Goal: Task Accomplishment & Management: Manage account settings

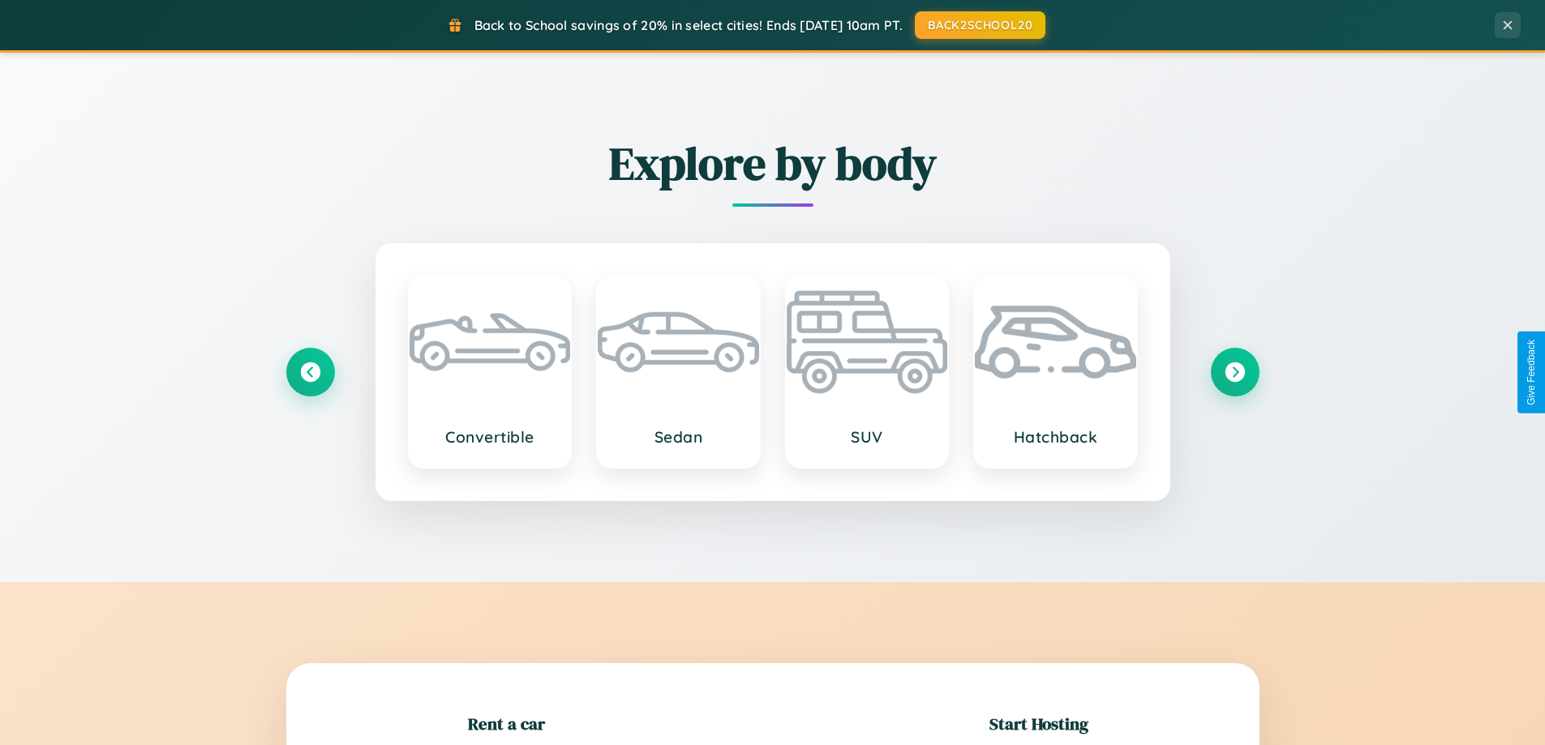
scroll to position [350, 0]
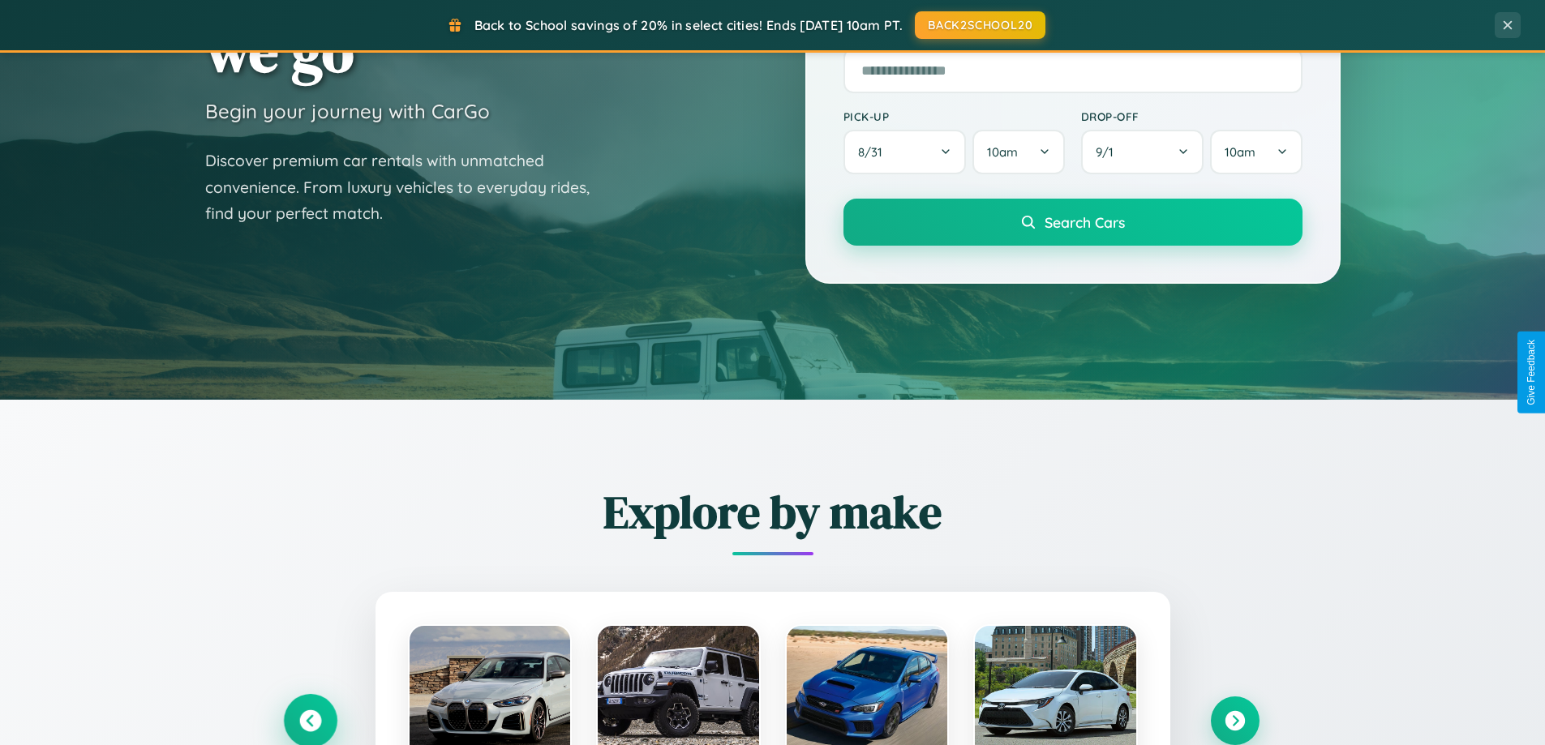
click at [310, 721] on icon at bounding box center [310, 722] width 22 height 22
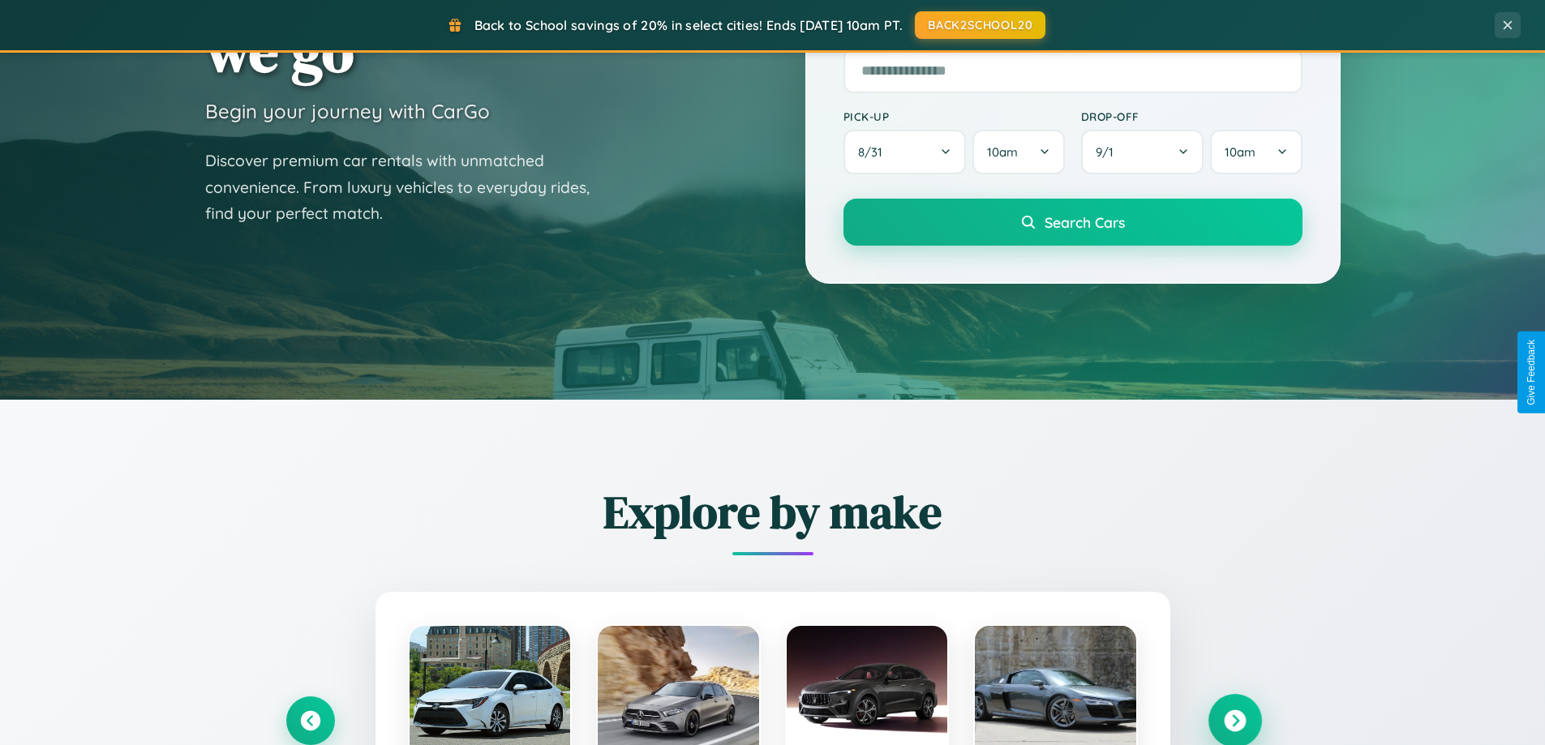
click at [1235, 720] on icon at bounding box center [1235, 722] width 22 height 22
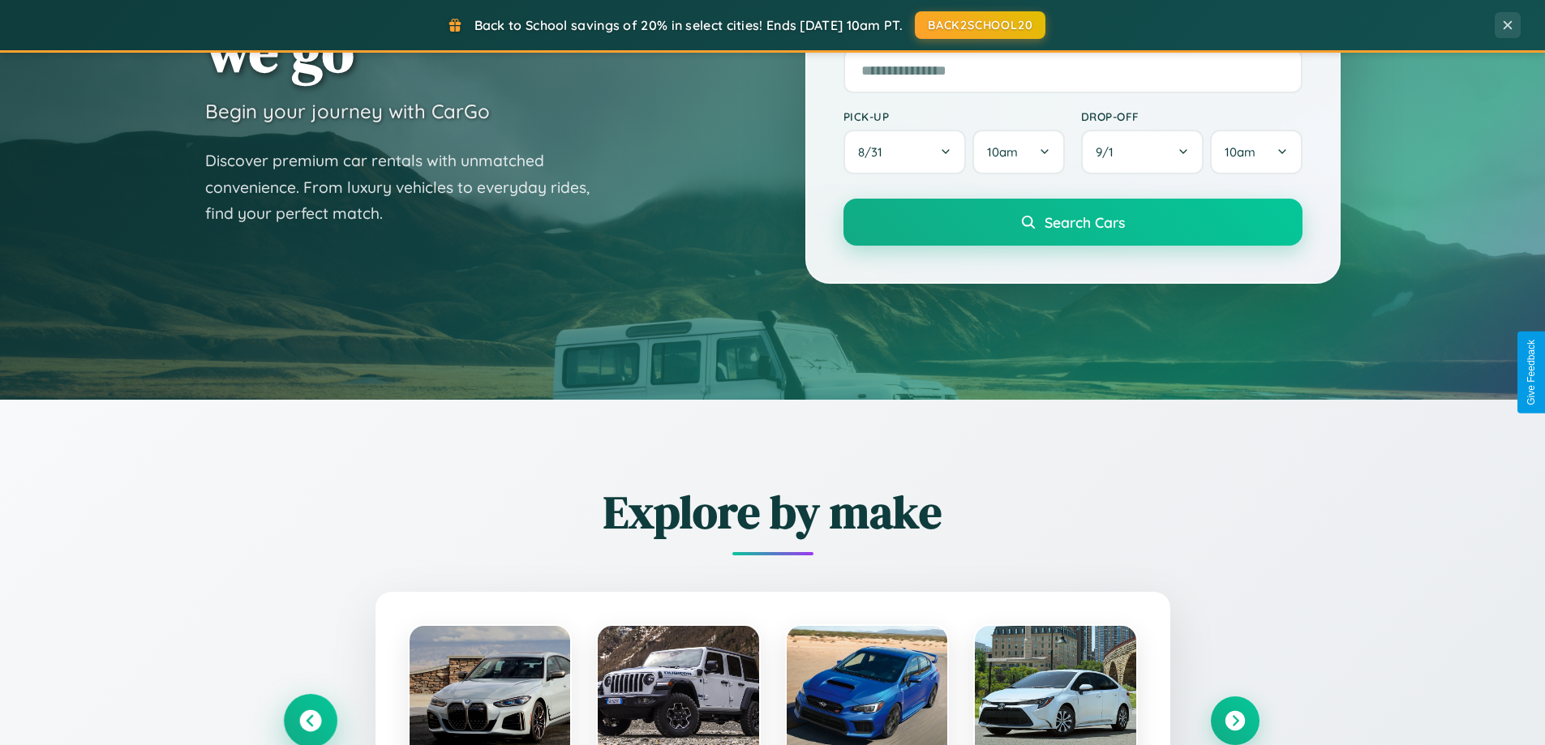
click at [310, 720] on icon at bounding box center [310, 722] width 22 height 22
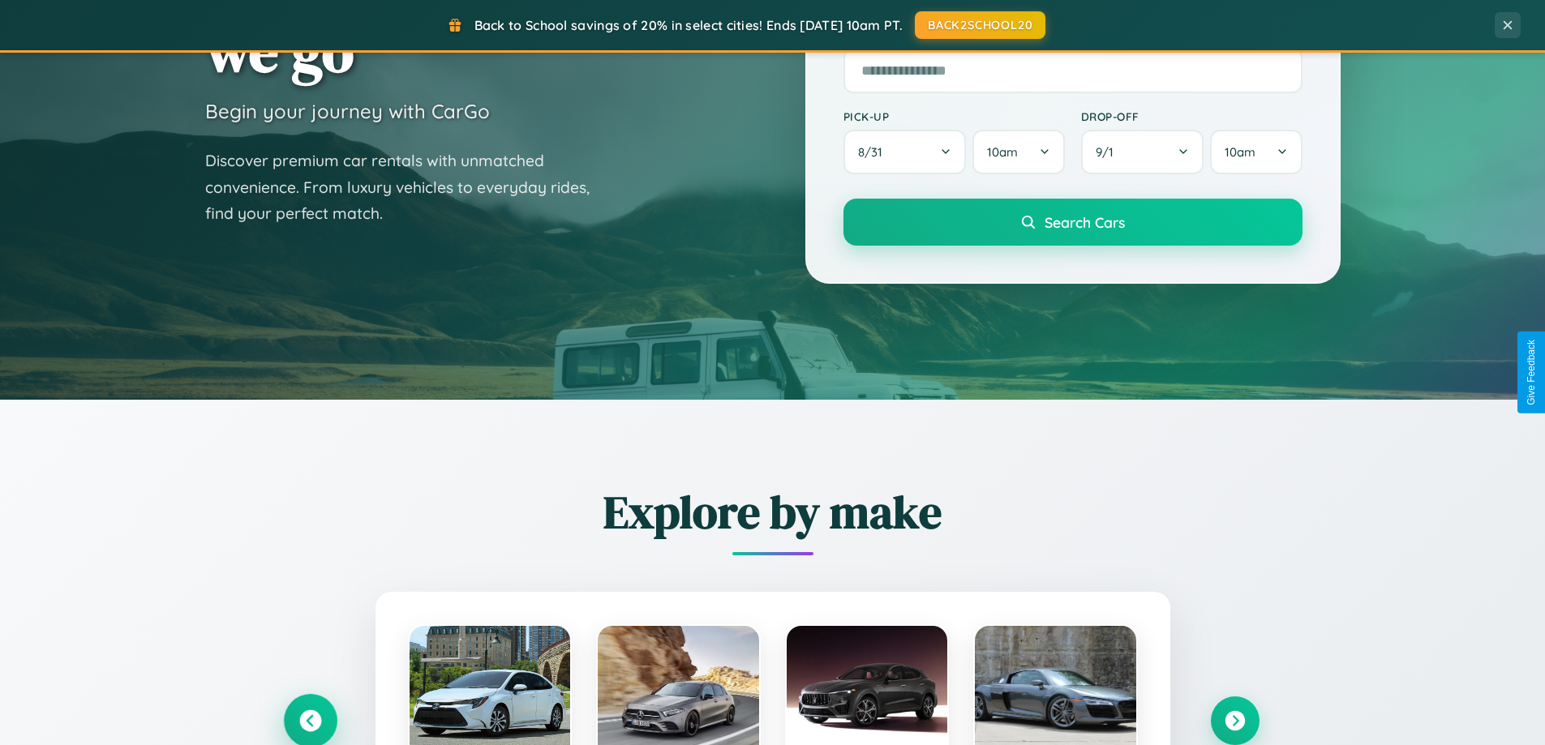
click at [310, 719] on icon at bounding box center [310, 721] width 27 height 27
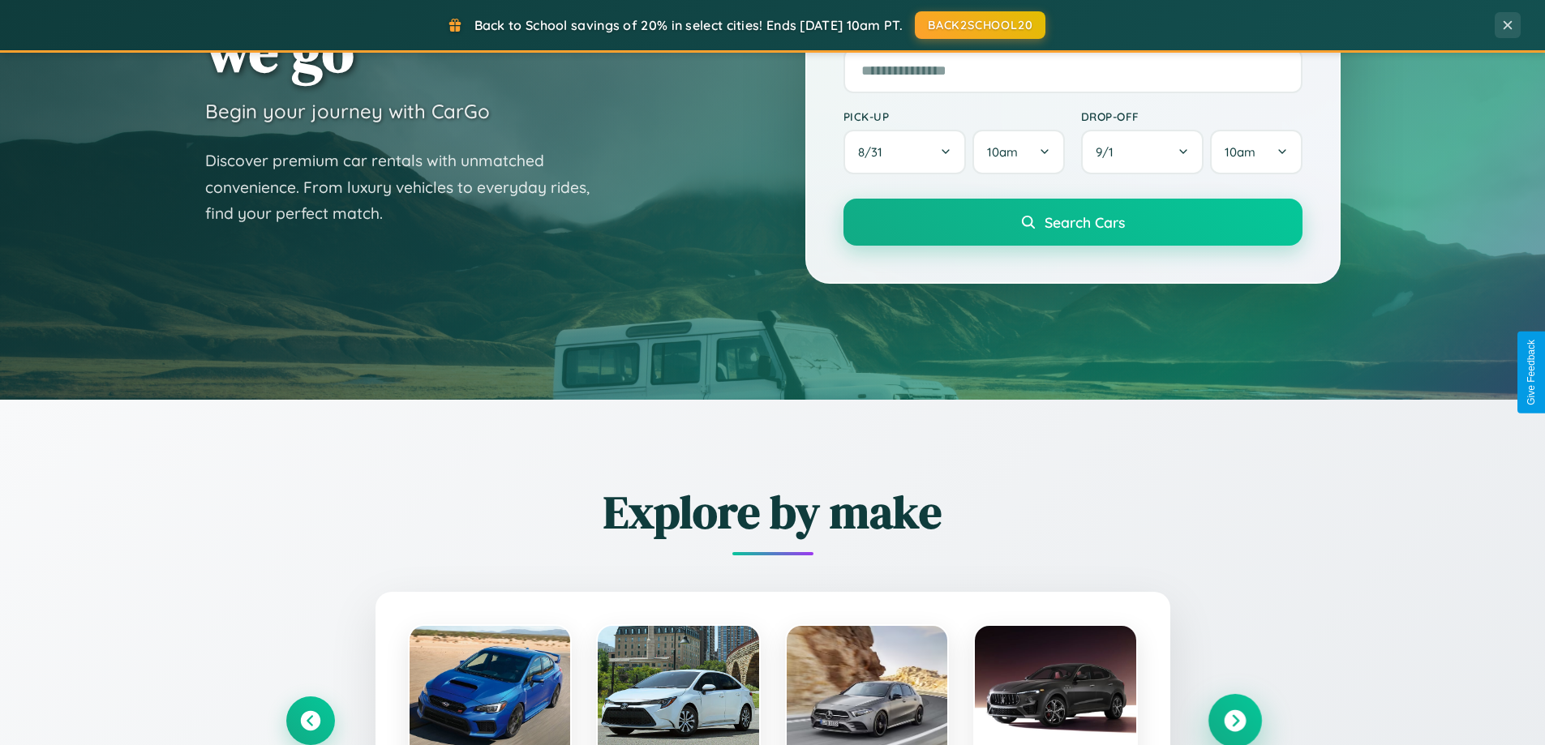
click at [1235, 720] on icon at bounding box center [1235, 722] width 22 height 22
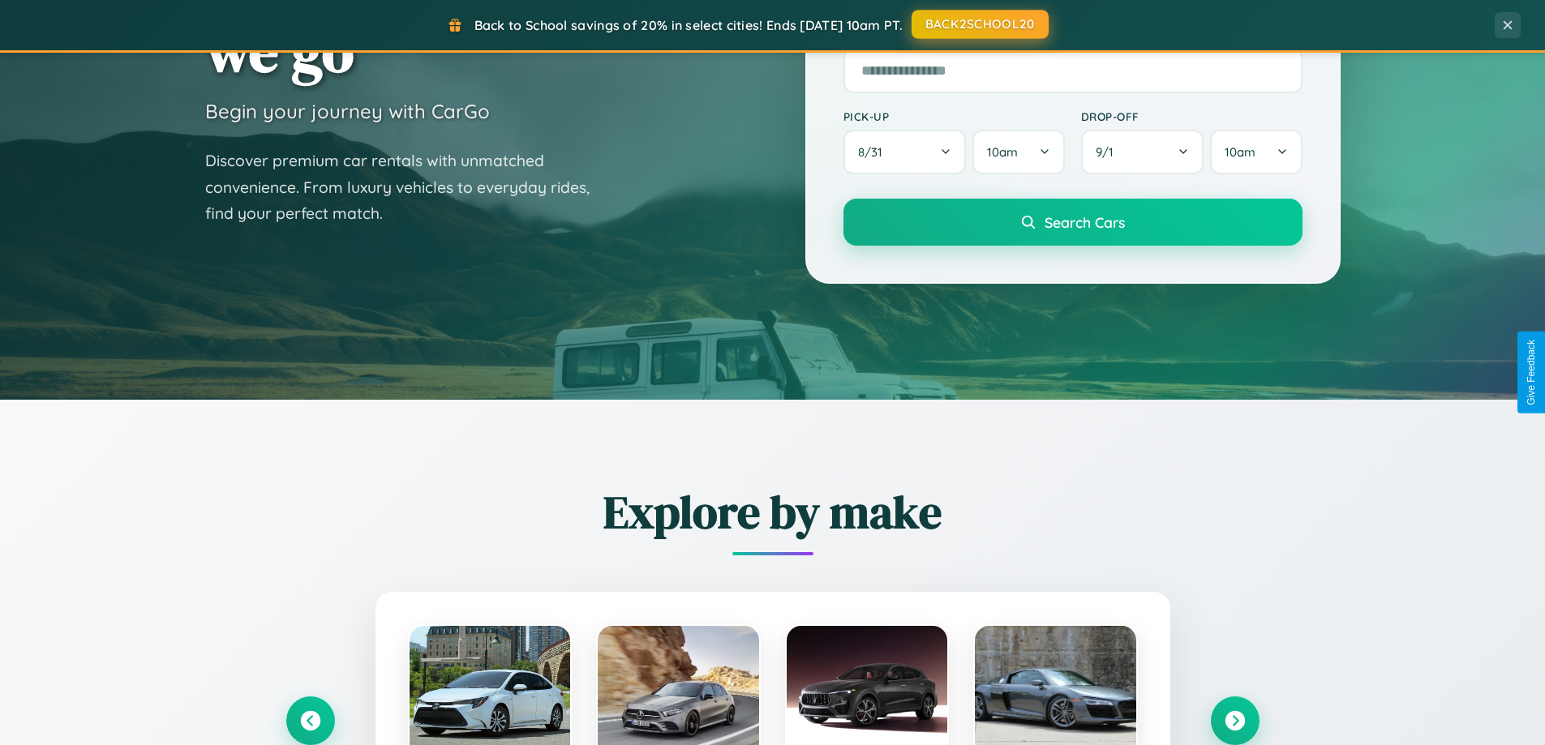
click at [979, 24] on button "BACK2SCHOOL20" at bounding box center [980, 24] width 137 height 29
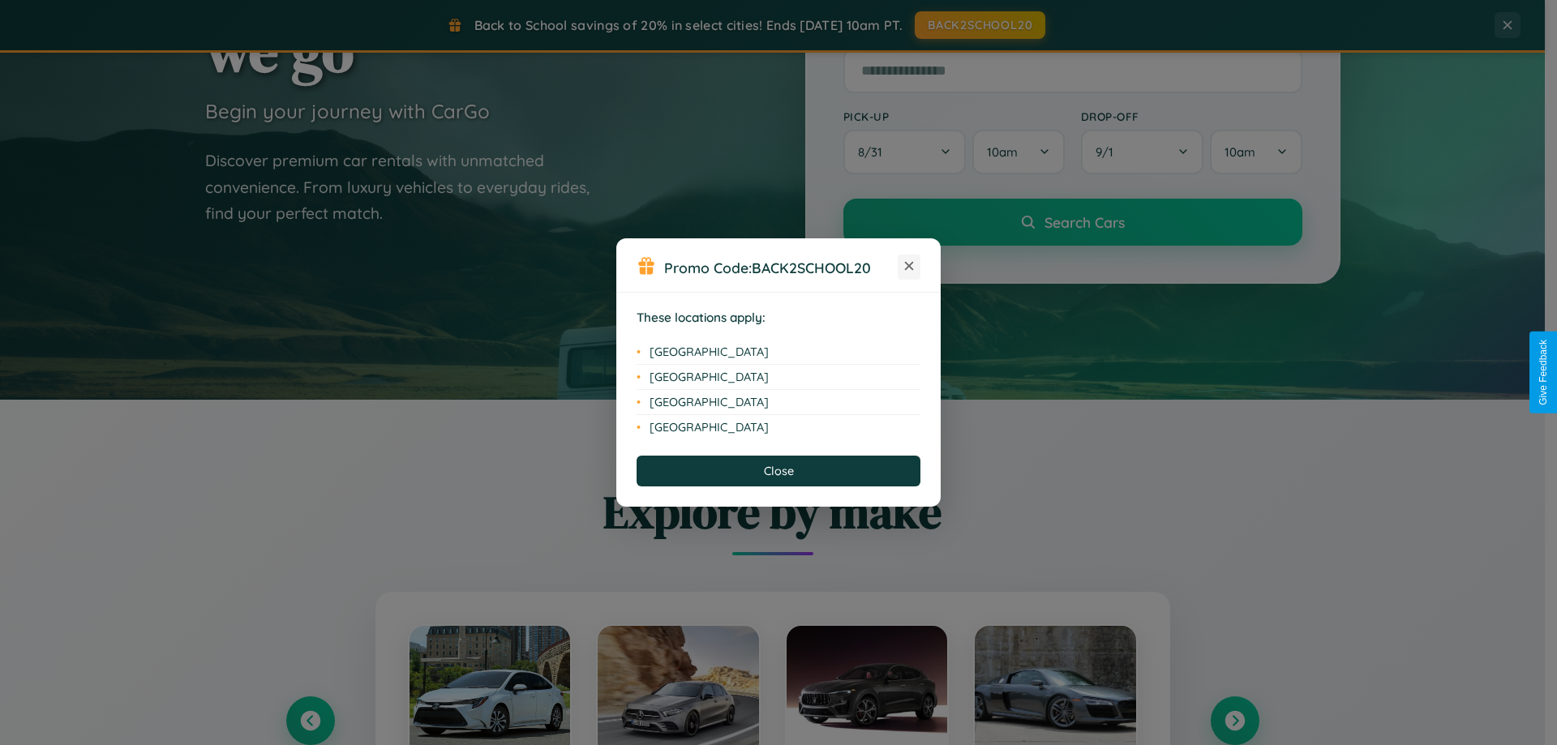
click at [909, 267] on icon at bounding box center [909, 266] width 9 height 9
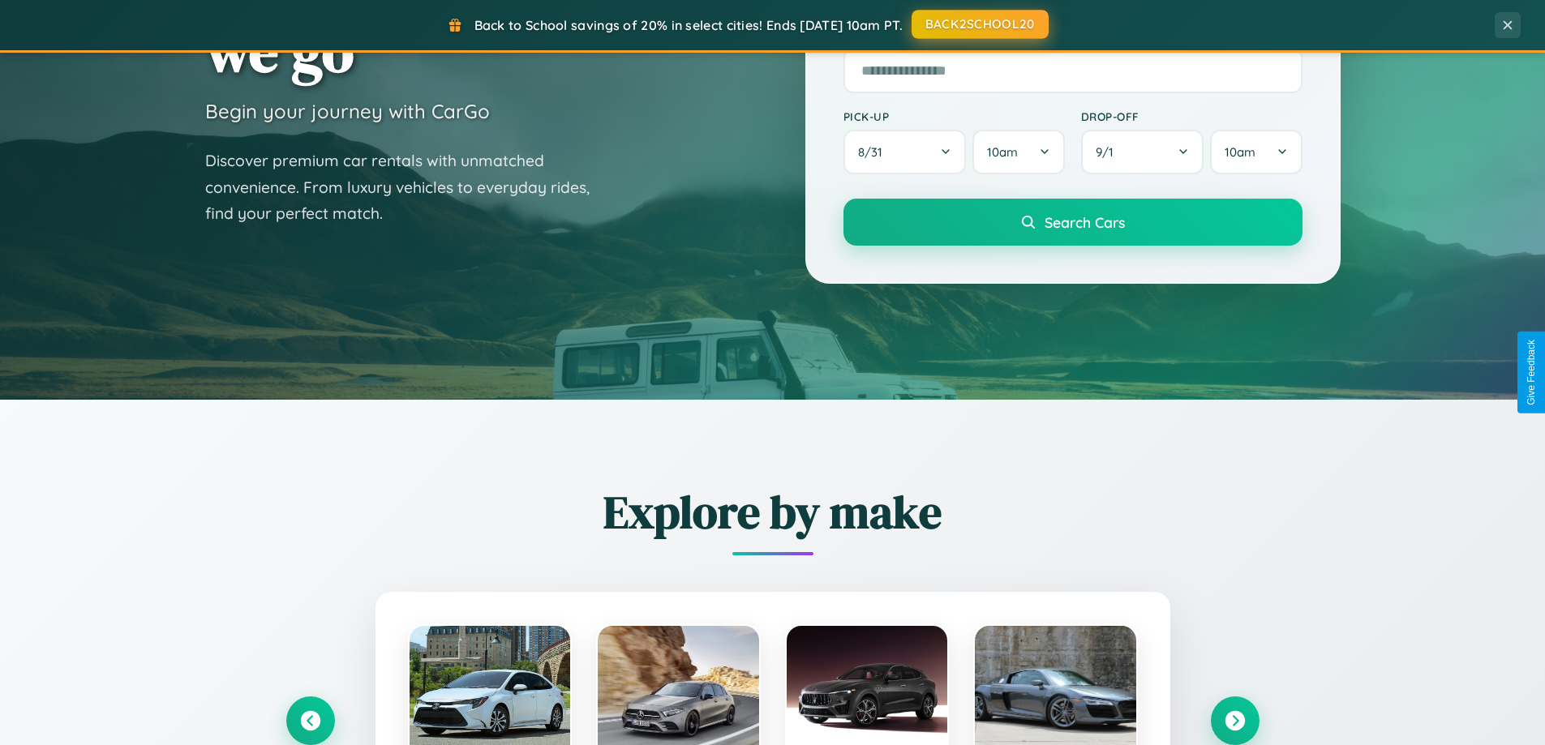
click at [979, 24] on button "BACK2SCHOOL20" at bounding box center [980, 24] width 137 height 29
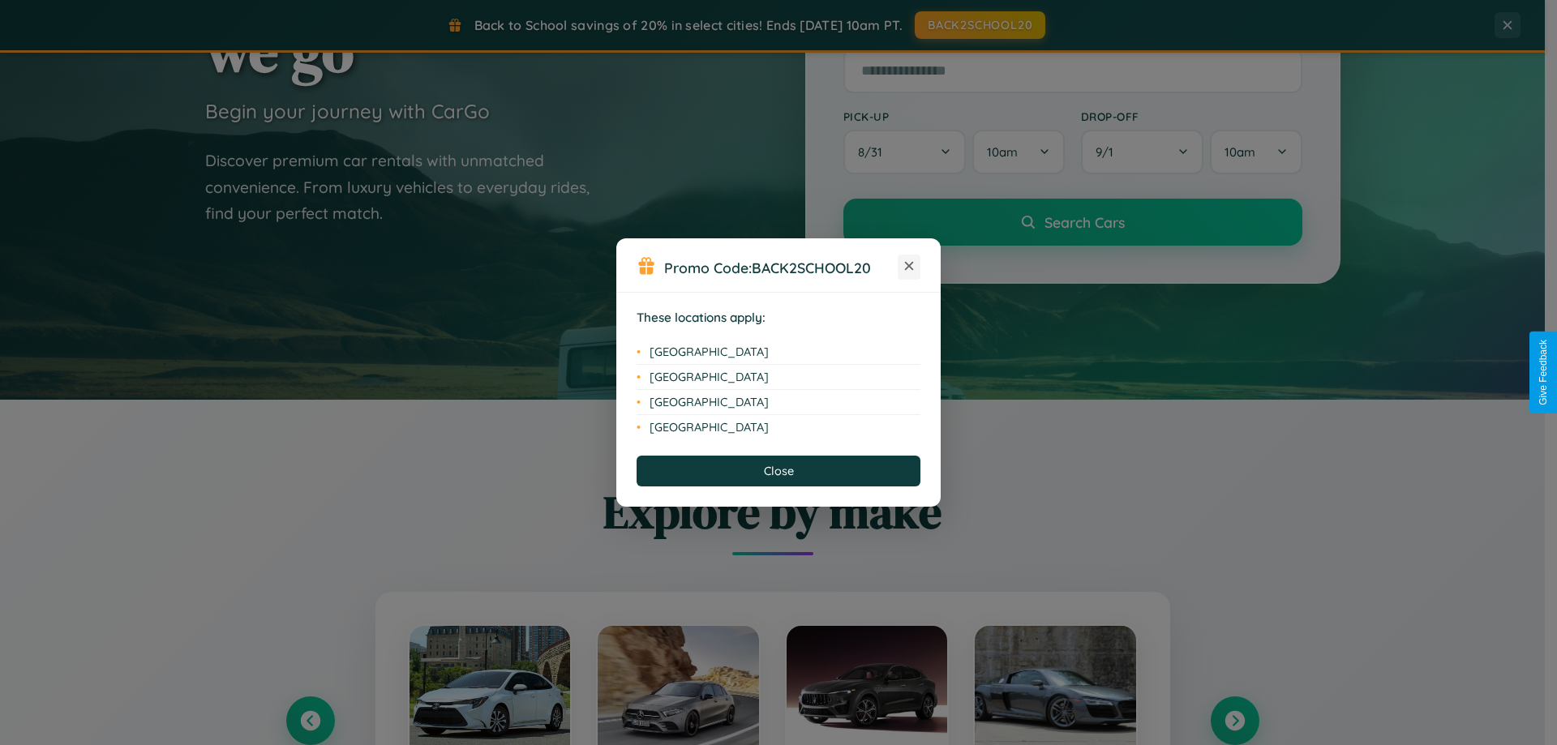
click at [909, 267] on icon at bounding box center [909, 266] width 9 height 9
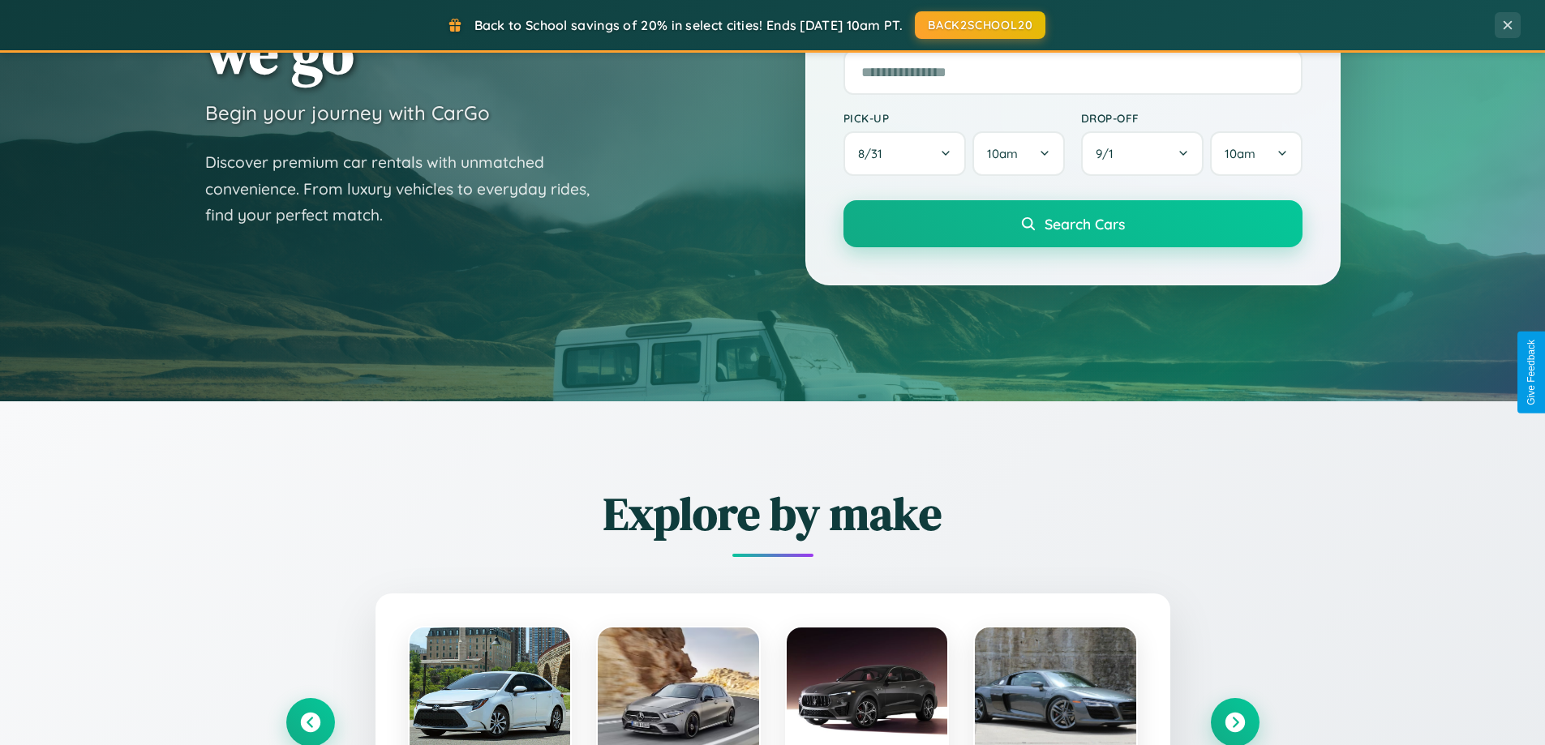
scroll to position [0, 0]
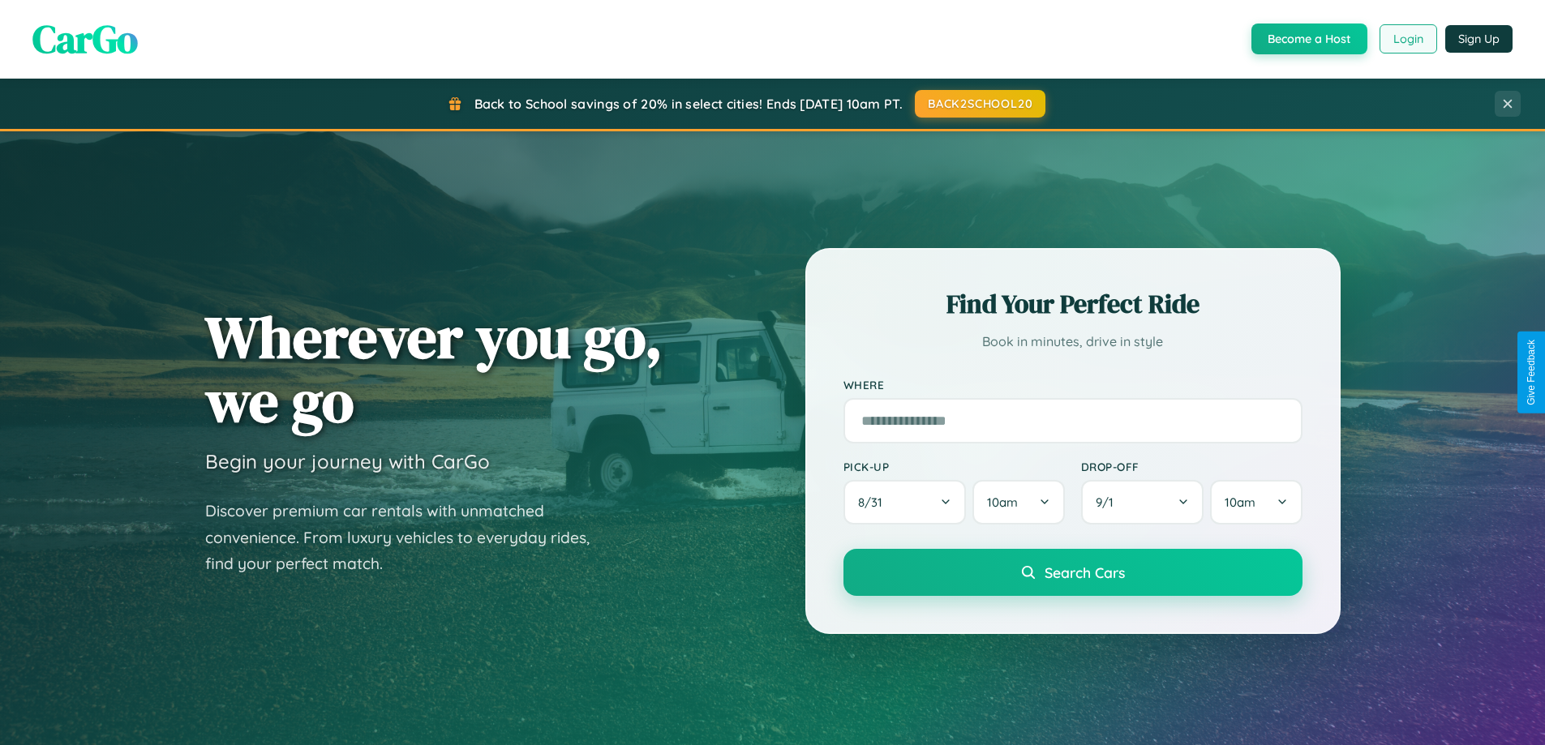
click at [1407, 39] on button "Login" at bounding box center [1409, 38] width 58 height 29
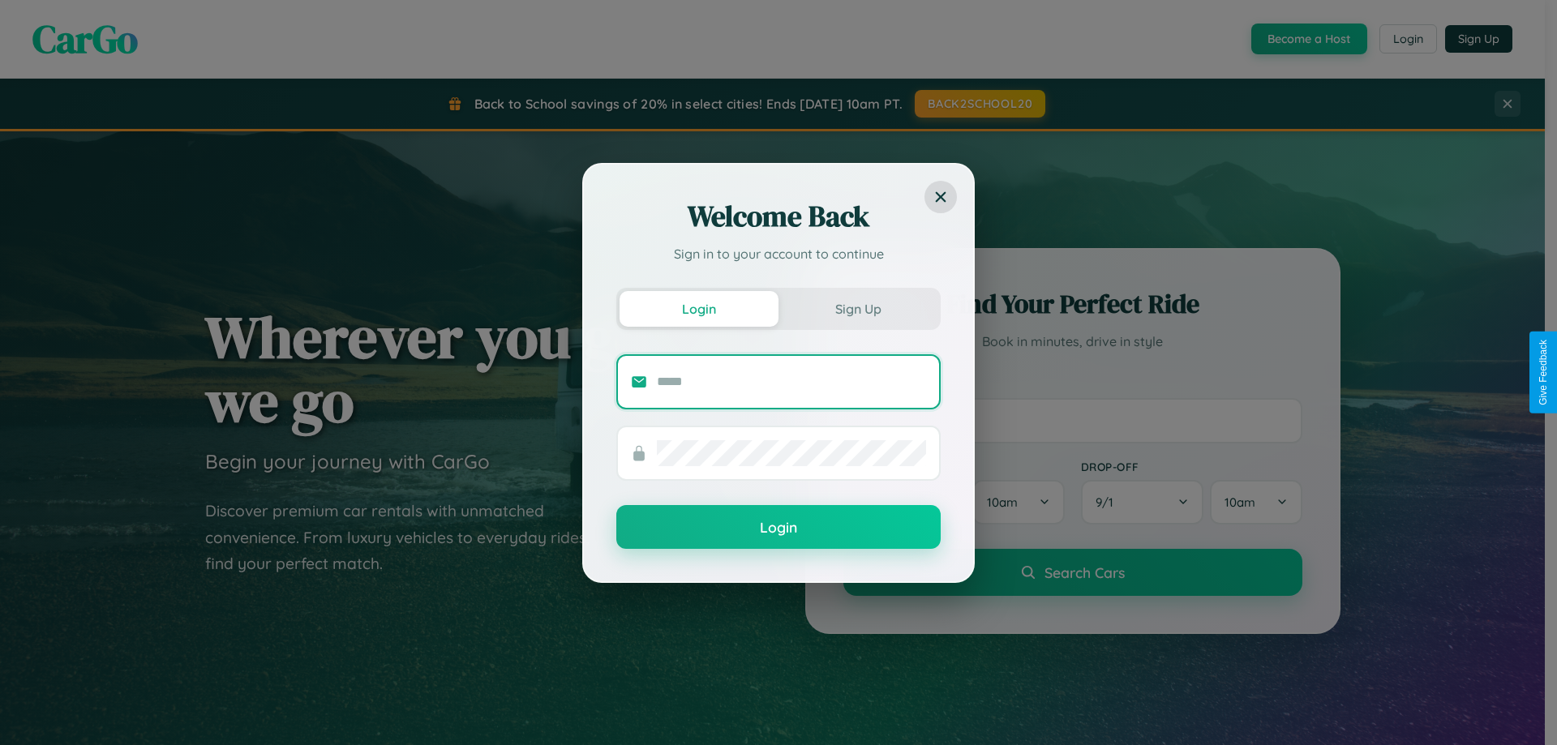
click at [792, 381] on input "text" at bounding box center [791, 382] width 269 height 26
type input "**********"
